Goal: Information Seeking & Learning: Find specific fact

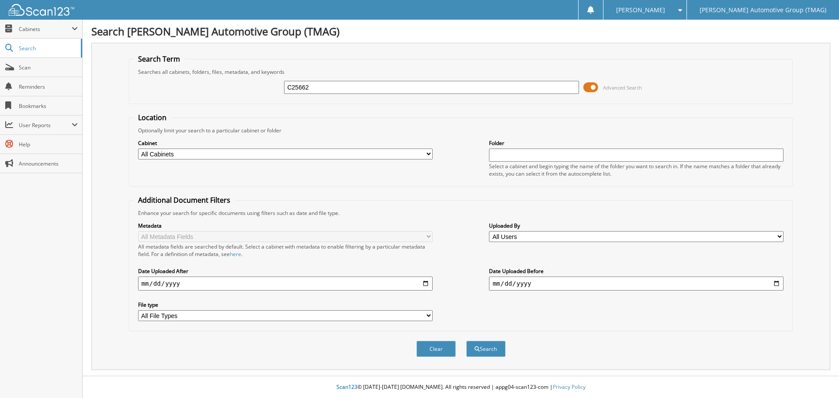
click at [466, 341] on button "Search" at bounding box center [485, 349] width 39 height 16
type input "C256623"
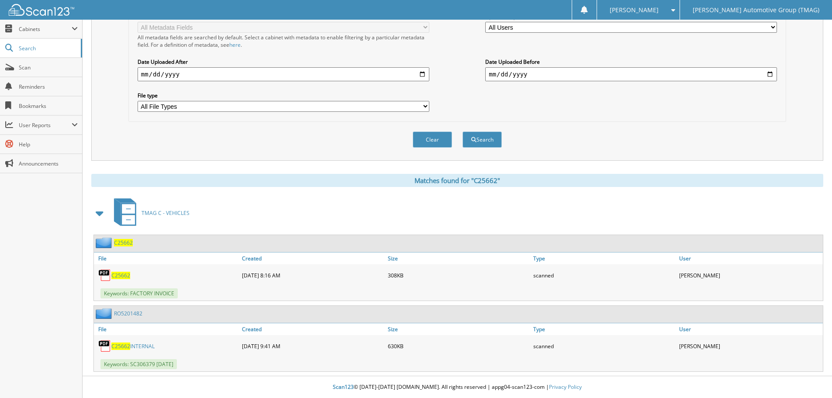
click at [122, 239] on span "C25662" at bounding box center [123, 242] width 19 height 7
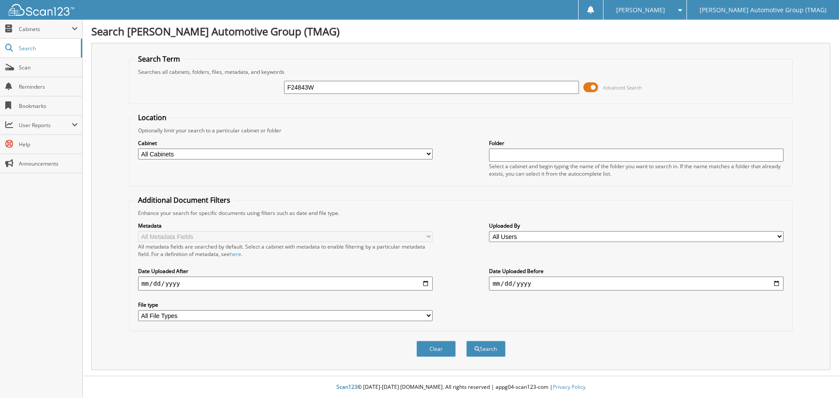
type input "F24843W"
click at [466, 341] on button "Search" at bounding box center [485, 349] width 39 height 16
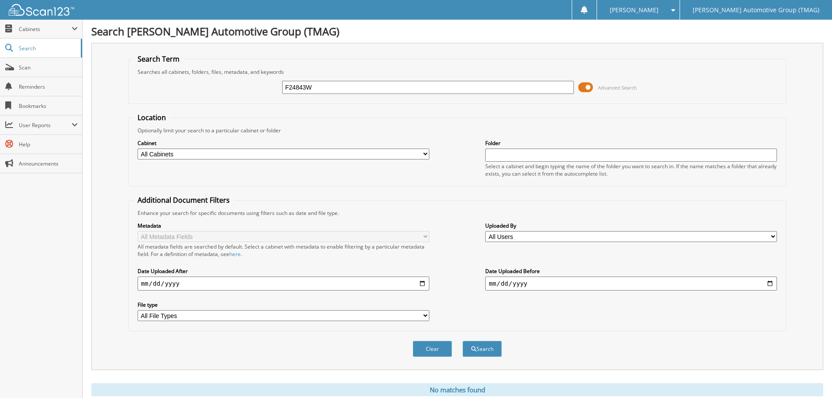
click at [237, 285] on input "date" at bounding box center [284, 284] width 292 height 14
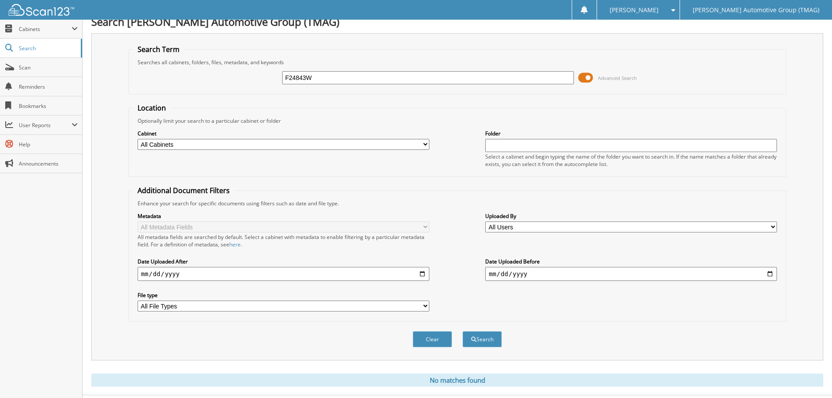
scroll to position [29, 0]
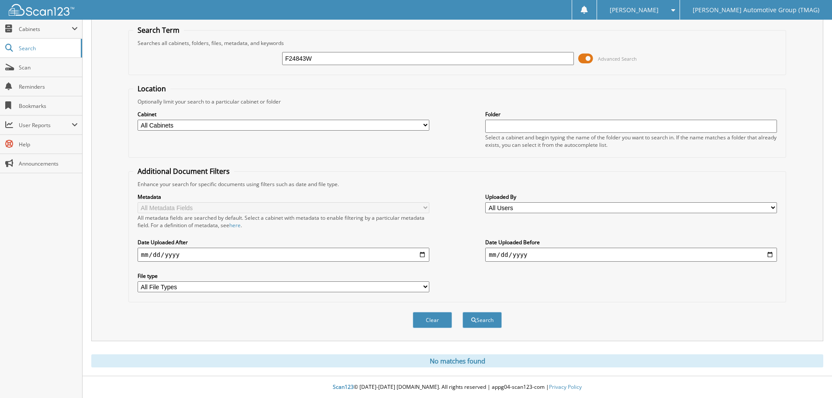
click at [322, 64] on input "F24843W" at bounding box center [428, 58] width 292 height 13
type input "F24843"
click at [463, 312] on button "Search" at bounding box center [482, 320] width 39 height 16
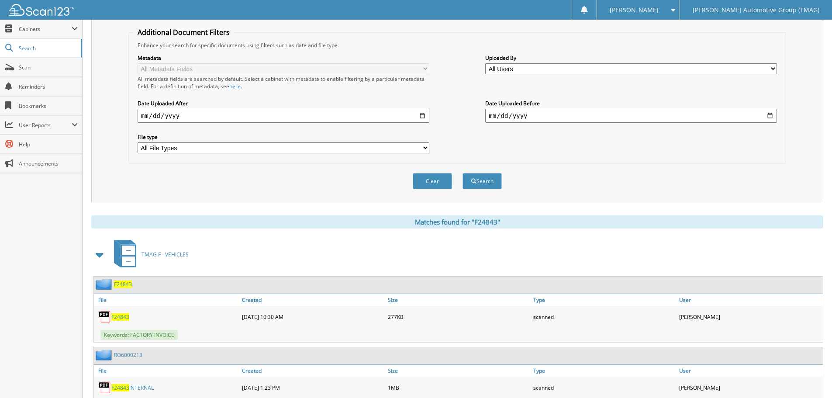
scroll to position [210, 0]
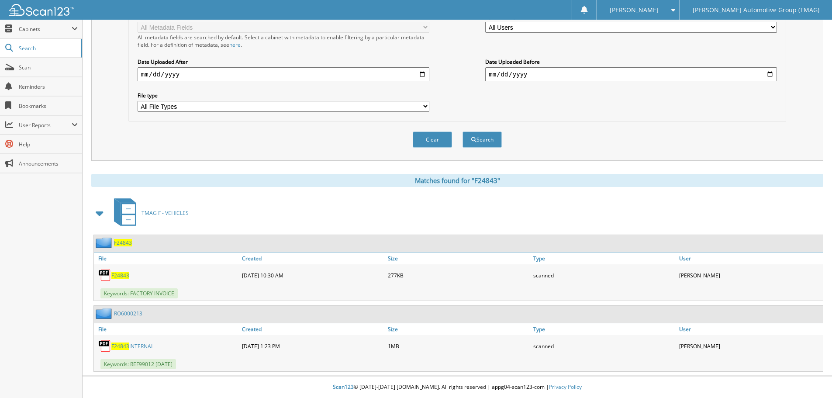
click at [118, 244] on span "F24843" at bounding box center [123, 242] width 18 height 7
drag, startPoint x: 118, startPoint y: 244, endPoint x: 119, endPoint y: 250, distance: 6.2
click at [119, 250] on div "F24843" at bounding box center [458, 243] width 729 height 17
